Goal: Task Accomplishment & Management: Manage account settings

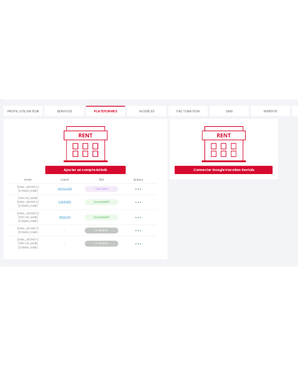
scroll to position [42, 0]
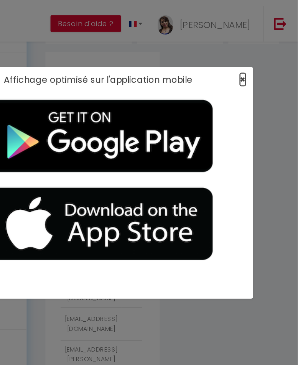
click at [257, 104] on span "×" at bounding box center [256, 105] width 4 height 10
